Goal: Information Seeking & Learning: Understand process/instructions

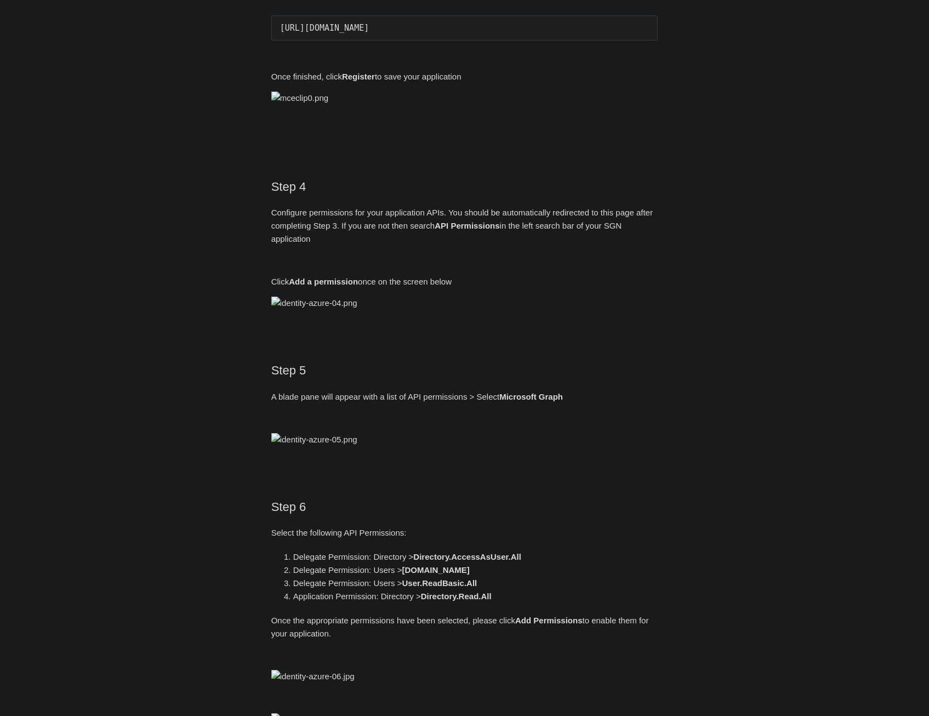
scroll to position [877, 0]
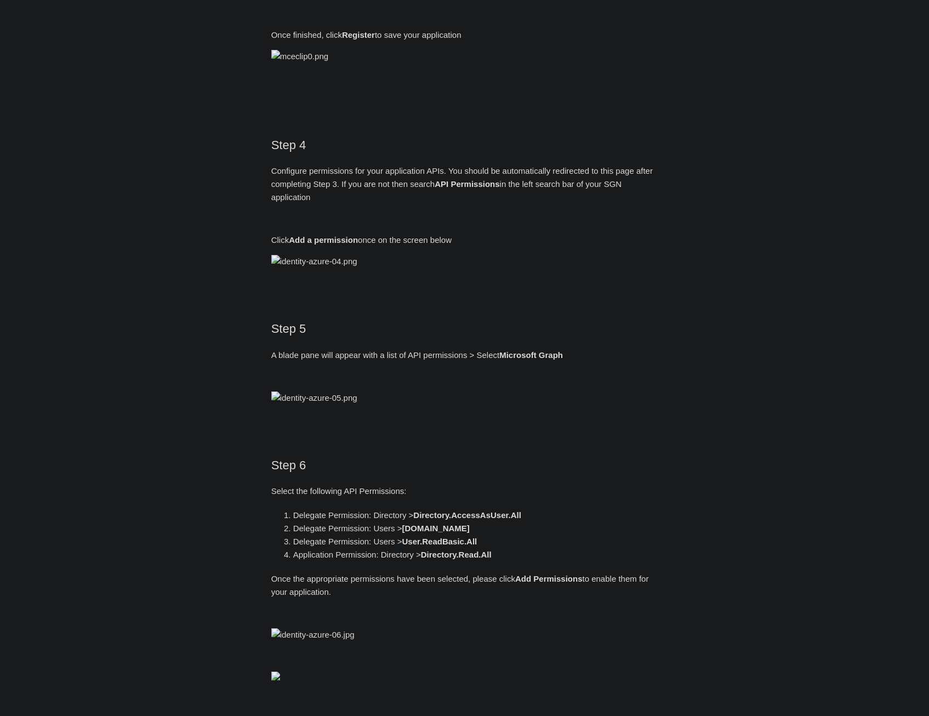
drag, startPoint x: 466, startPoint y: 359, endPoint x: 271, endPoint y: 355, distance: 195.7
copy pre "https://auth.todyl.com/v1/login/callback"
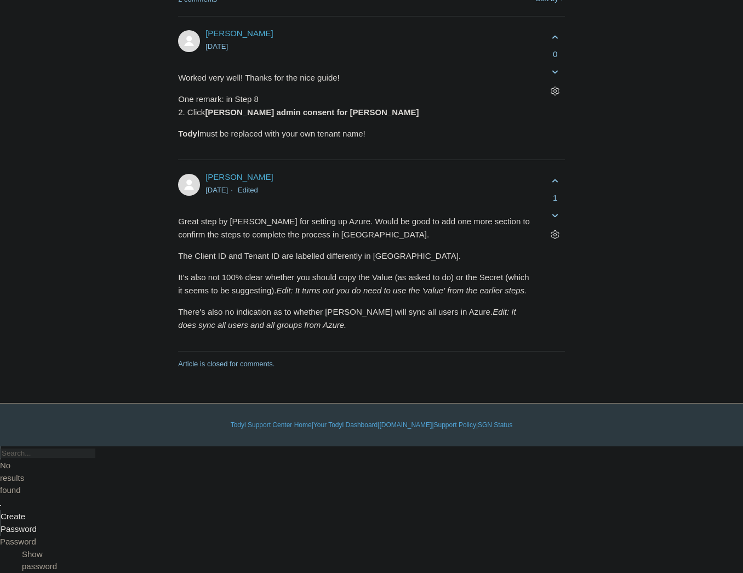
scroll to position [5163, 0]
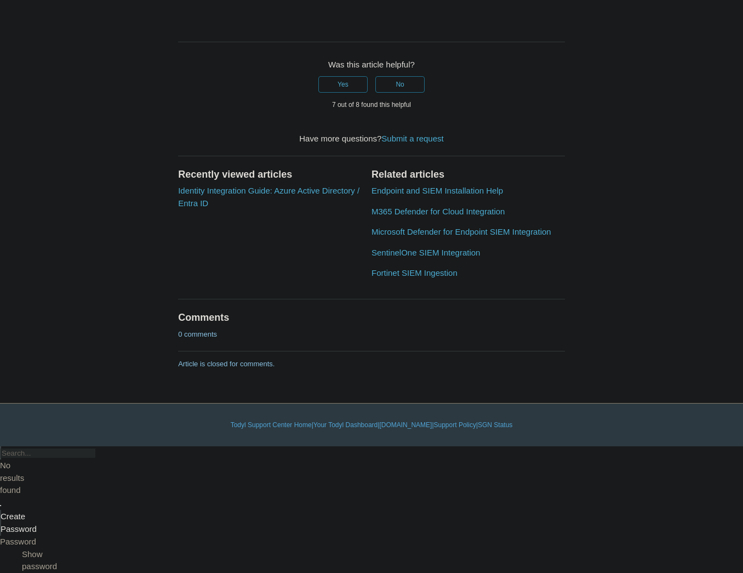
scroll to position [4473, 0]
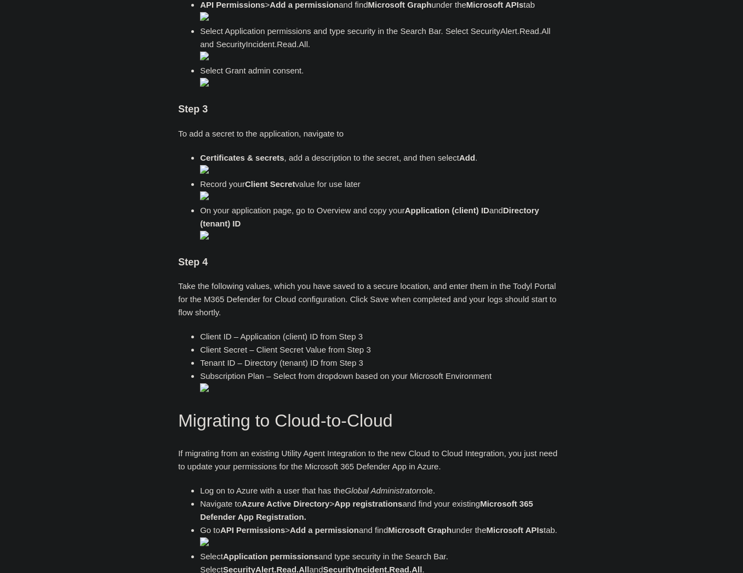
scroll to position [614, 0]
drag, startPoint x: 470, startPoint y: 356, endPoint x: 519, endPoint y: 355, distance: 48.8
click at [519, 65] on li "Select Application permissions and type security in the Search Bar. Select Secu…" at bounding box center [382, 44] width 365 height 39
copy li "SecurityAlert."
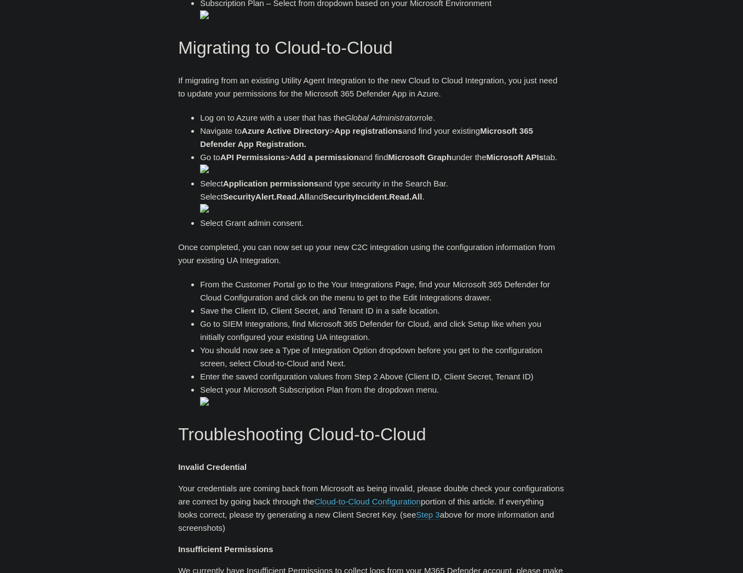
scroll to position [965, 0]
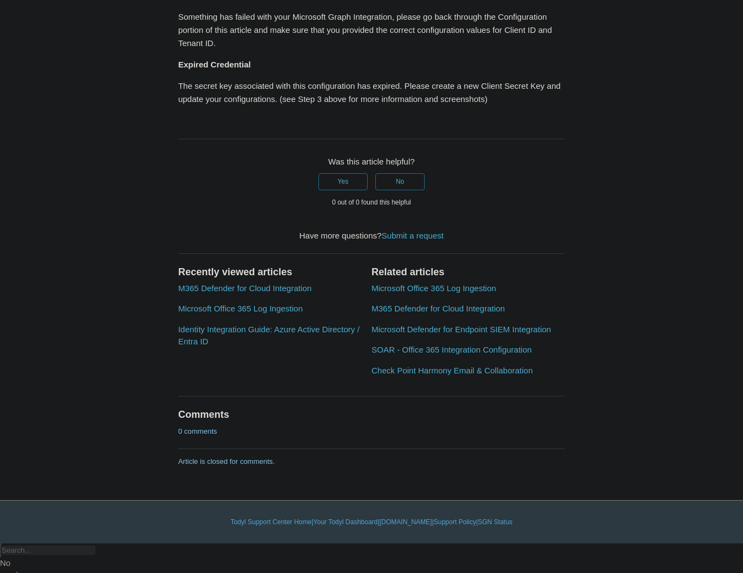
scroll to position [1447, 0]
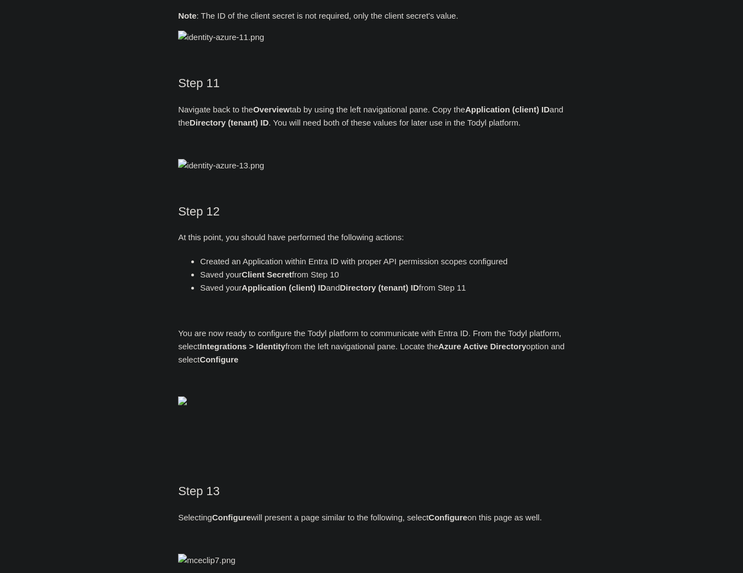
scroll to position [2543, 0]
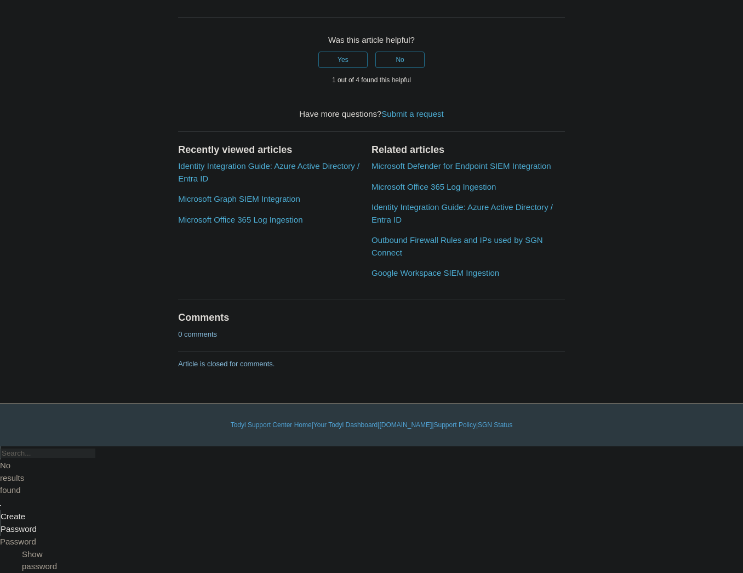
scroll to position [3247, 0]
